Goal: Check status: Check status

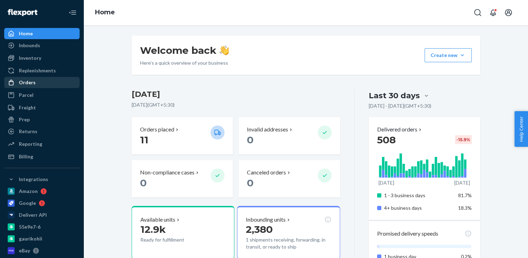
click at [67, 83] on div "Orders" at bounding box center [42, 83] width 74 height 10
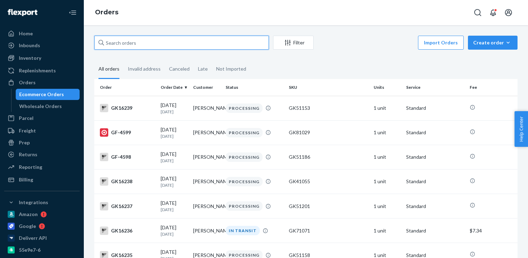
click at [241, 42] on input "text" at bounding box center [181, 43] width 175 height 14
paste input "[PERSON_NAME]"
type input "[PERSON_NAME]"
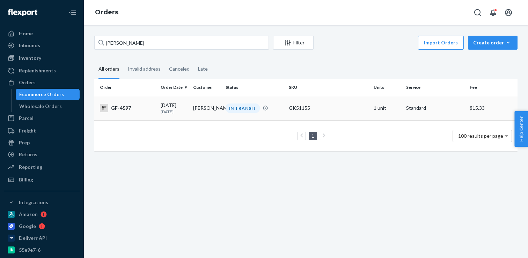
click at [233, 106] on div "IN TRANSIT" at bounding box center [243, 107] width 34 height 9
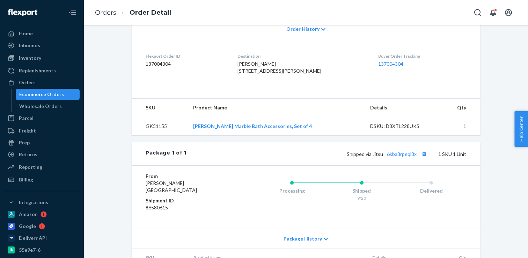
scroll to position [161, 0]
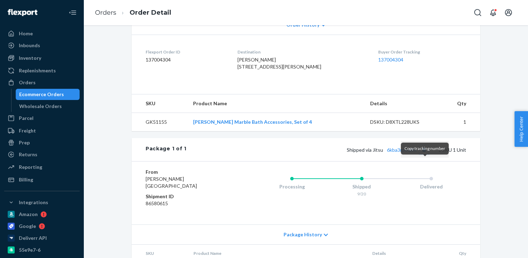
click at [424, 154] on button "Copy tracking number" at bounding box center [423, 149] width 9 height 9
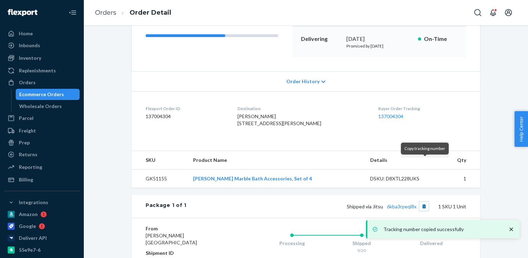
scroll to position [0, 0]
